Goal: Transaction & Acquisition: Purchase product/service

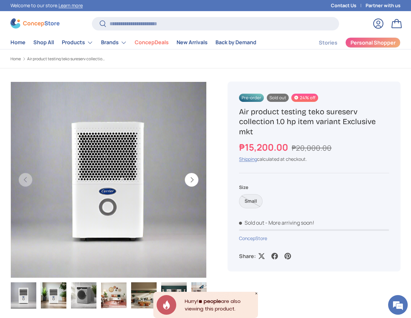
click at [328, 90] on div "Pre-order Sold out 24% off Air product testing teko sureserv collection 1.0 hp …" at bounding box center [314, 176] width 173 height 190
click at [25, 44] on link "Home" at bounding box center [17, 42] width 15 height 13
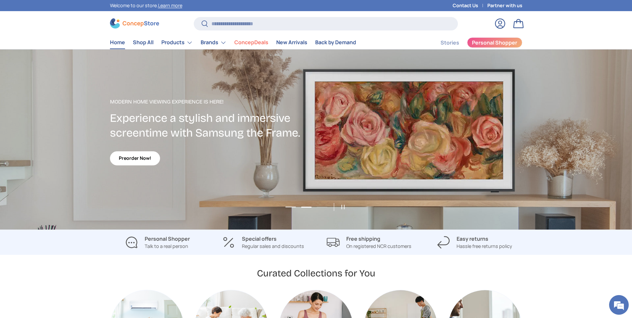
click at [292, 206] on button "Load slide 1 of 3" at bounding box center [290, 207] width 14 height 10
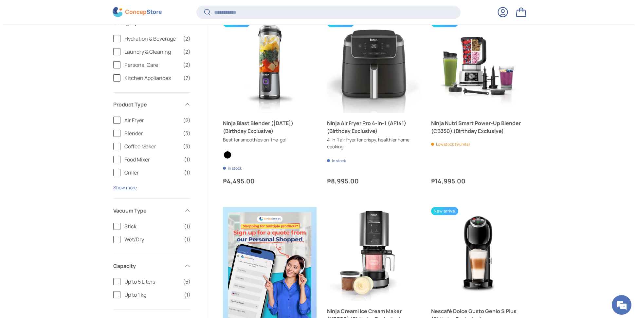
scroll to position [17, 0]
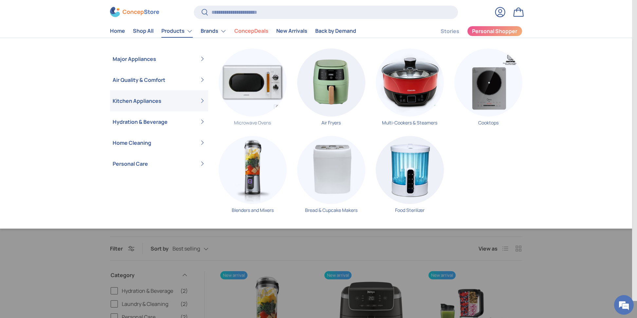
click at [251, 93] on img "Primary" at bounding box center [253, 82] width 68 height 68
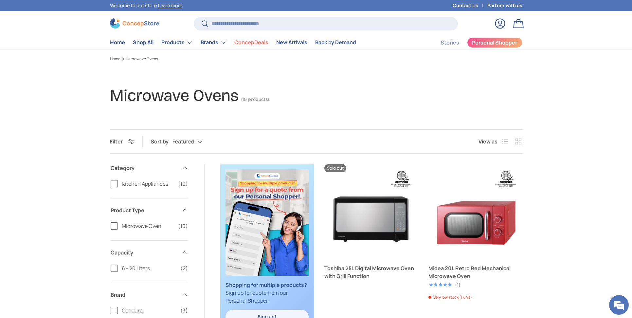
click at [333, 44] on link "Back by Demand" at bounding box center [335, 42] width 41 height 13
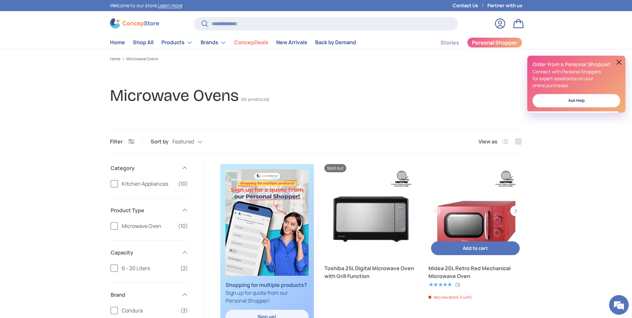
scroll to position [4, 0]
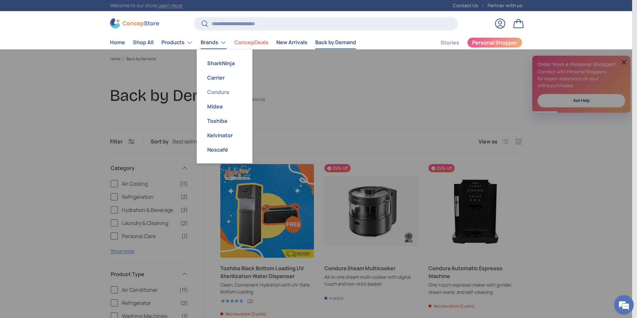
click at [219, 95] on link "Condura" at bounding box center [225, 92] width 48 height 14
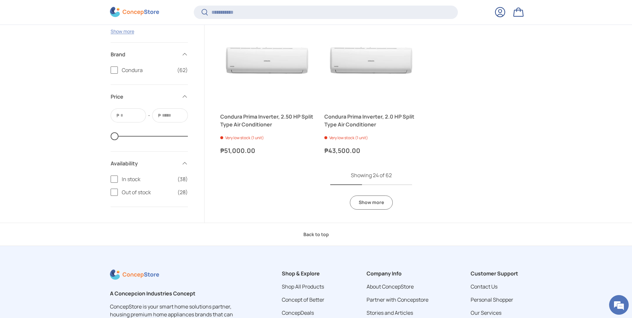
scroll to position [1429, 0]
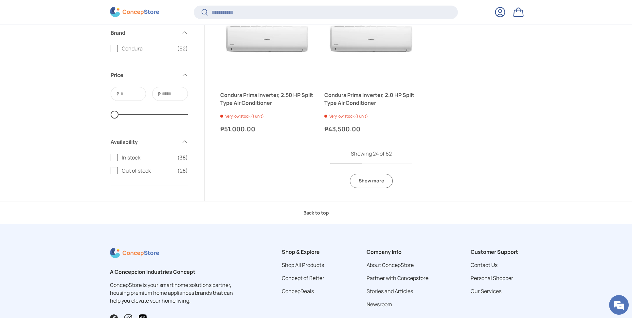
click at [380, 183] on link "Show more" at bounding box center [371, 181] width 43 height 14
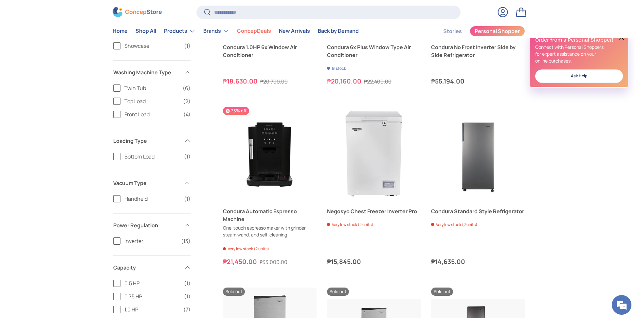
scroll to position [0, 0]
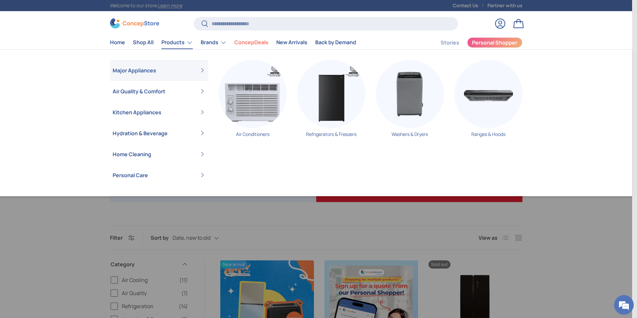
click at [179, 42] on link "Products" at bounding box center [176, 42] width 31 height 13
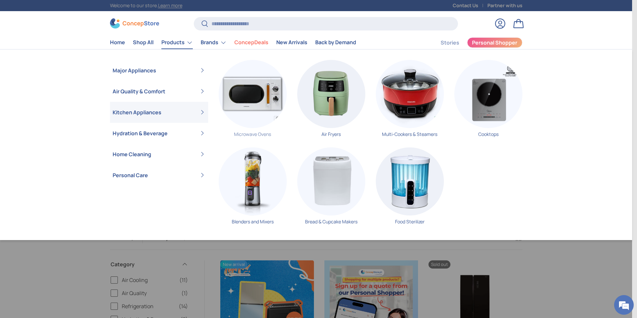
click at [239, 104] on img "Primary" at bounding box center [253, 94] width 68 height 68
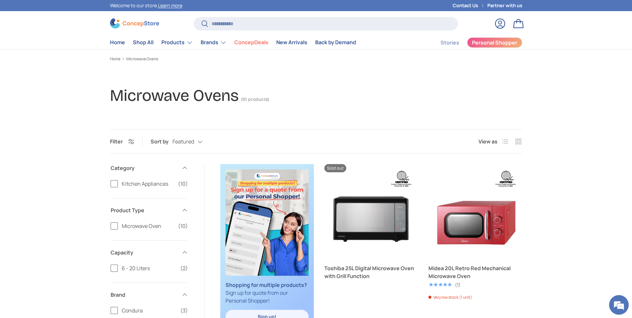
click at [357, 213] on link "Toshiba 25L Digital Microwave Oven with Grill Function" at bounding box center [371, 211] width 94 height 94
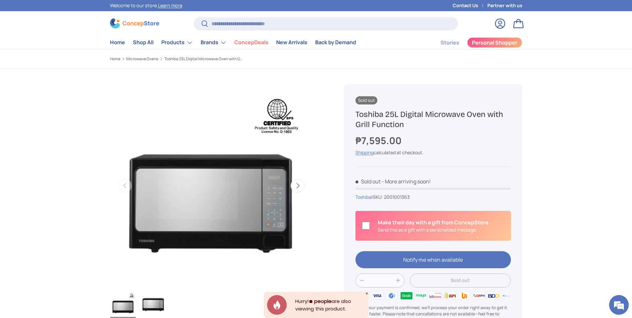
click at [122, 99] on img "Gallery Viewer" at bounding box center [211, 185] width 203 height 203
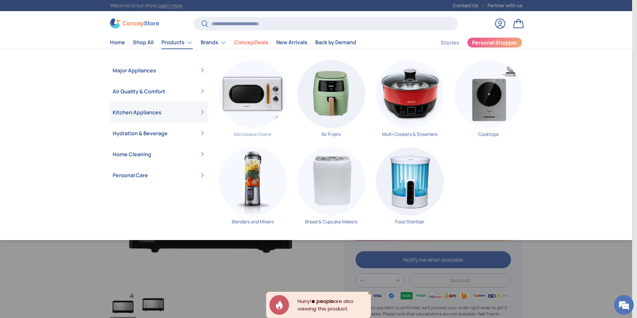
click at [264, 104] on img "Primary" at bounding box center [253, 94] width 68 height 68
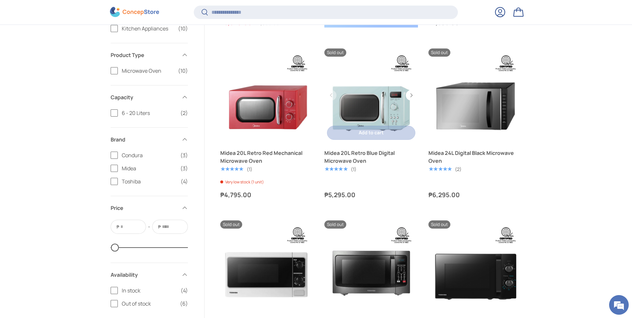
click at [387, 165] on link "Midea 20L Retro Blue Digital Microwave Oven" at bounding box center [371, 157] width 94 height 16
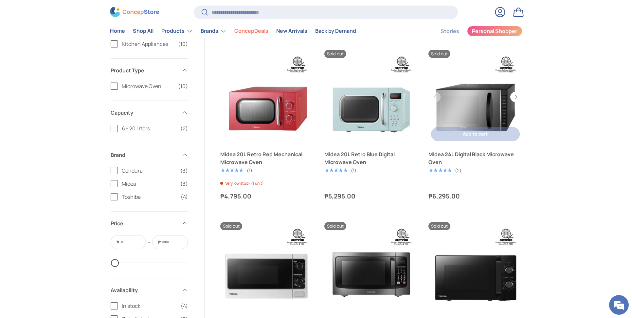
scroll to position [253, 0]
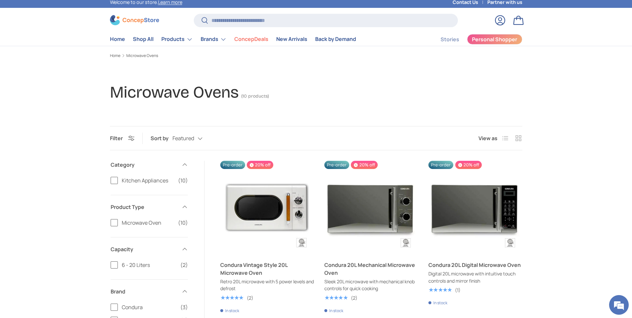
scroll to position [8, 0]
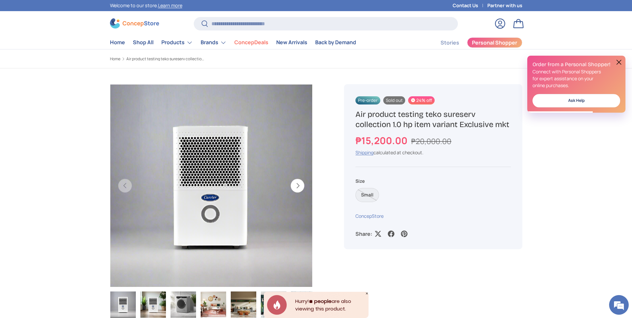
click at [617, 63] on button at bounding box center [619, 62] width 8 height 8
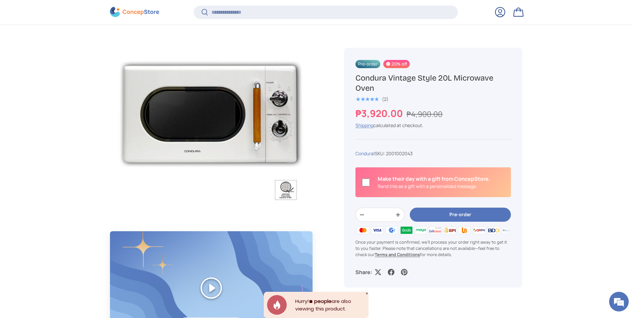
scroll to position [234, 0]
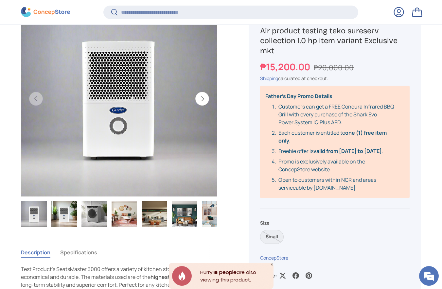
scroll to position [110, 0]
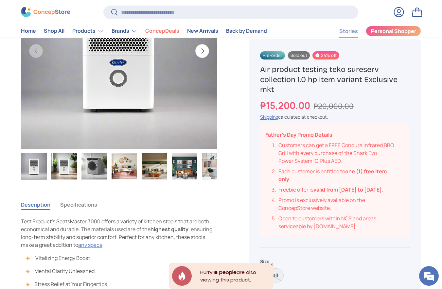
scroll to position [124, 0]
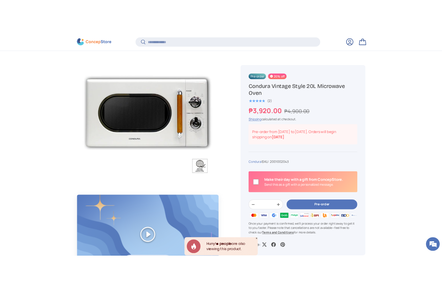
scroll to position [294, 0]
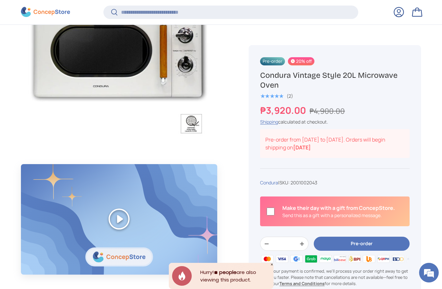
click at [380, 199] on div "Is this a gift? Edit To From Message (Max characters: 500)" at bounding box center [334, 212] width 149 height 30
click at [319, 219] on div "Is this a gift?" at bounding box center [338, 211] width 113 height 15
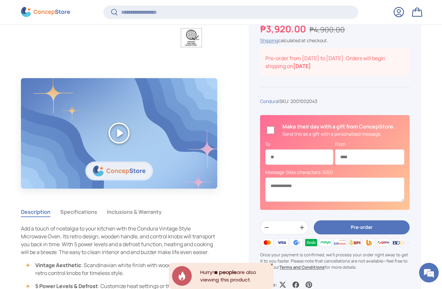
scroll to position [378, 0]
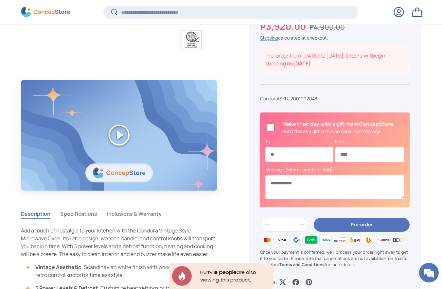
click at [389, 137] on div "From" at bounding box center [369, 150] width 69 height 28
click at [378, 133] on div "Is this a gift?" at bounding box center [338, 127] width 113 height 15
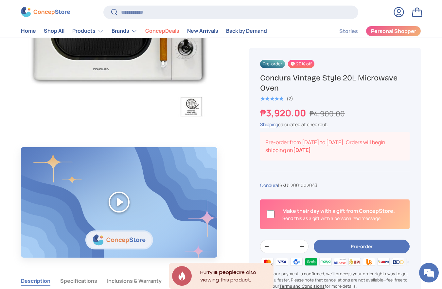
scroll to position [311, 0]
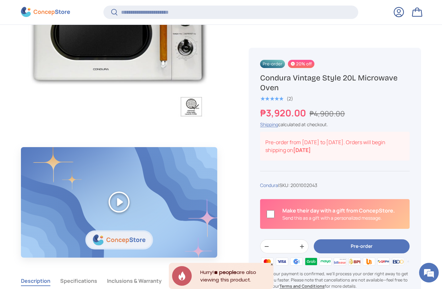
click at [338, 214] on div "Is this a gift?" at bounding box center [338, 214] width 113 height 15
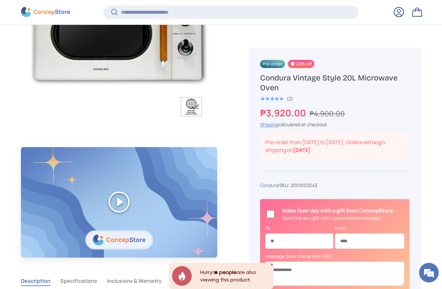
scroll to position [316, 0]
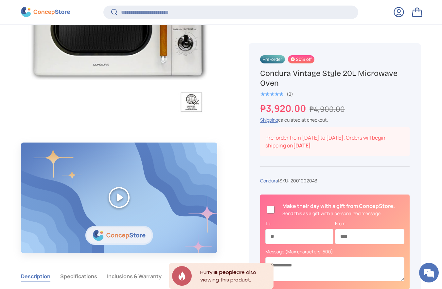
click at [360, 199] on div "Is this a gift? Edit To From Message (Max characters: 500)" at bounding box center [334, 242] width 149 height 95
click at [355, 204] on div "Is this a gift?" at bounding box center [338, 209] width 113 height 15
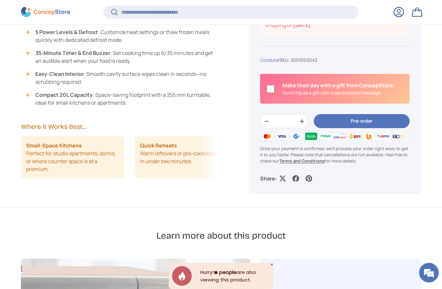
scroll to position [634, 0]
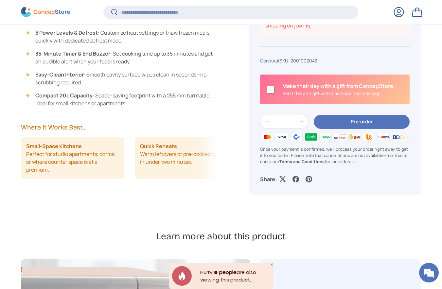
click at [287, 89] on div "Is this a gift?" at bounding box center [338, 89] width 113 height 15
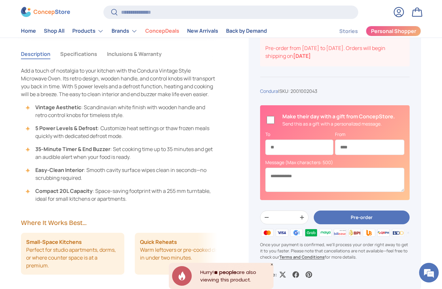
scroll to position [544, 0]
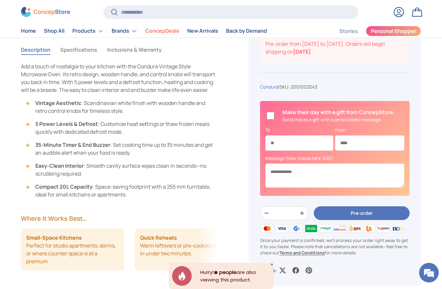
click at [302, 113] on div "Is this a gift?" at bounding box center [338, 115] width 113 height 15
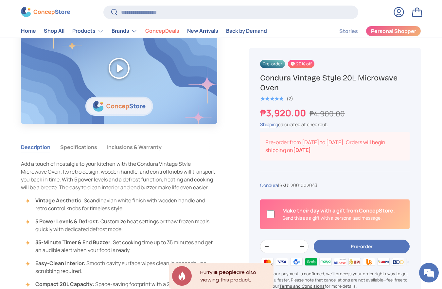
scroll to position [442, 0]
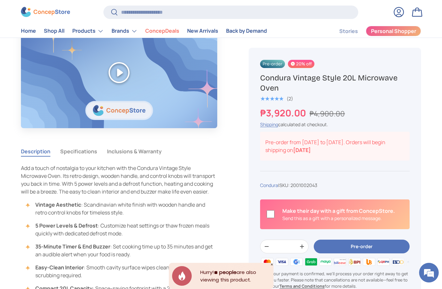
click at [388, 225] on div "Is this a gift? Edit To From Message (Max characters: 500)" at bounding box center [334, 215] width 149 height 30
click at [337, 220] on div "Is this a gift?" at bounding box center [338, 214] width 113 height 15
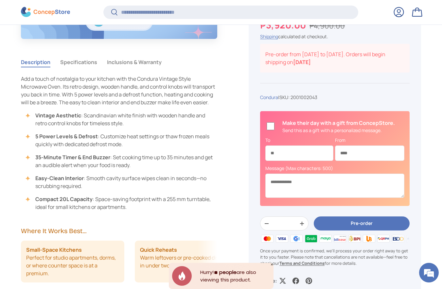
scroll to position [559, 0]
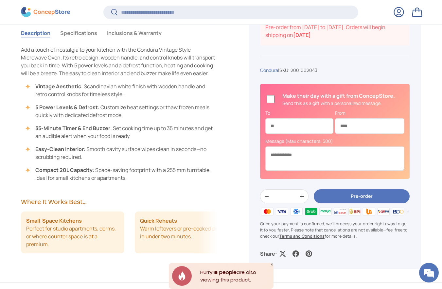
click at [329, 104] on div "Is this a gift?" at bounding box center [338, 99] width 113 height 15
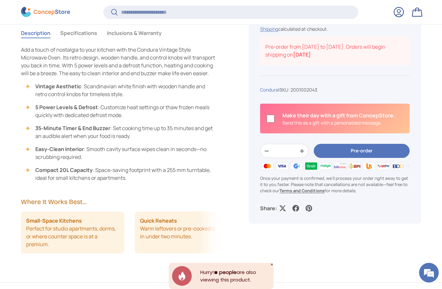
click at [416, 122] on div "Pre-order 20% off Condura Vintage Style 20L Microwave Oven ★★★★★ (2) ₱3,920.00 …" at bounding box center [335, 87] width 172 height 271
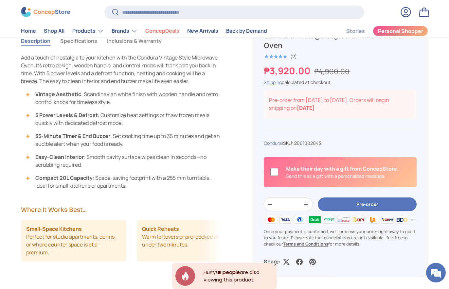
scroll to position [558, 0]
click at [278, 170] on label "Is this a gift?" at bounding box center [340, 172] width 142 height 15
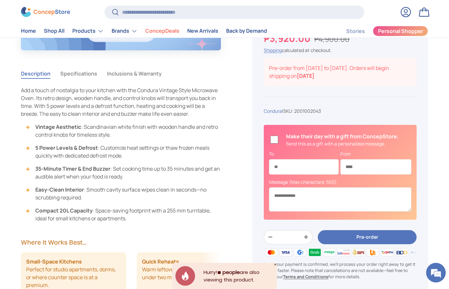
scroll to position [521, 0]
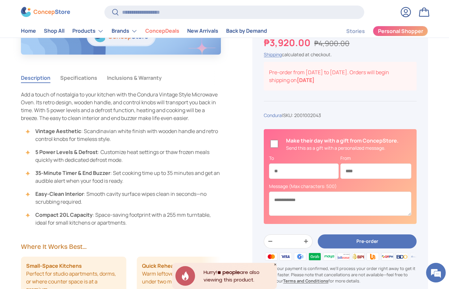
click at [420, 176] on div "Pre-order 20% off Condura Vintage Style 20L Microwave Oven ★★★★★ (2) ₱3,920.00 …" at bounding box center [340, 145] width 176 height 337
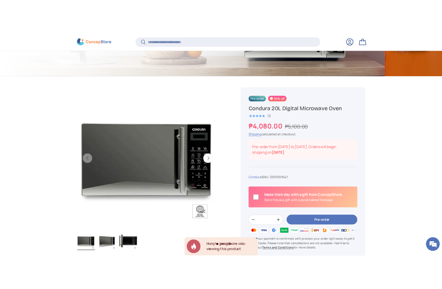
scroll to position [229, 0]
